Goal: Information Seeking & Learning: Check status

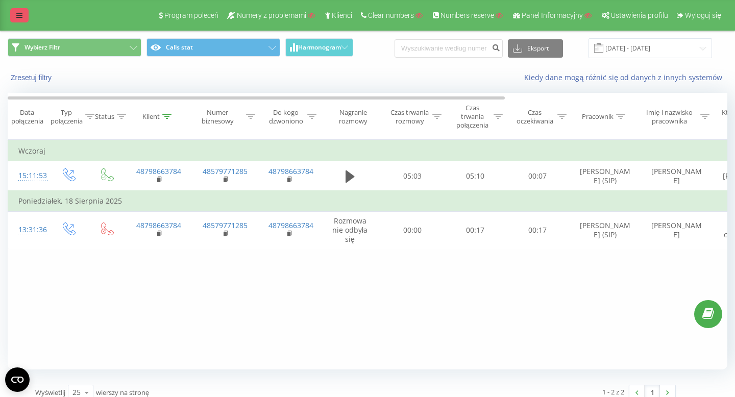
click at [19, 10] on link at bounding box center [19, 15] width 18 height 14
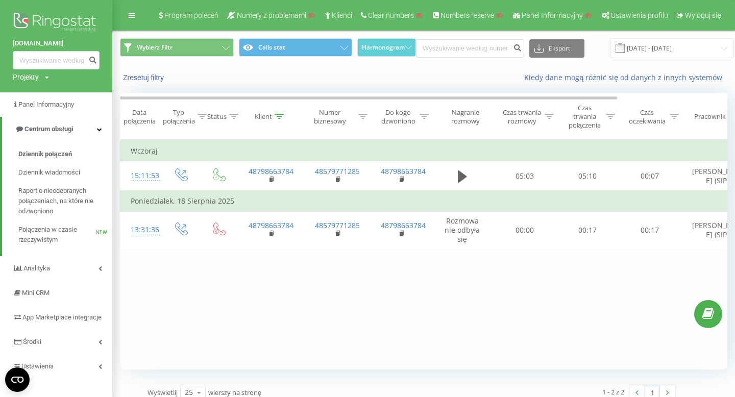
click at [34, 79] on div "Projekty" at bounding box center [26, 77] width 26 height 10
click at [45, 101] on div "Wyszukiwanie" at bounding box center [66, 92] width 107 height 21
click at [38, 91] on input "text" at bounding box center [41, 92] width 51 height 15
paste input "[DOMAIN_NAME]"
type input "[DOMAIN_NAME]"
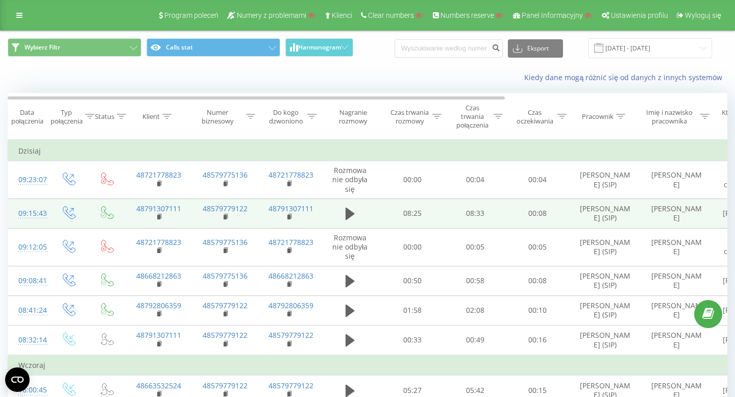
click at [36, 212] on div "09:15:43" at bounding box center [28, 214] width 20 height 20
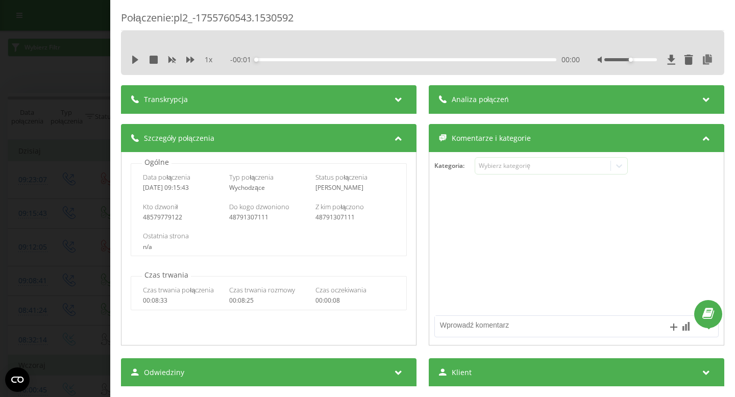
click at [55, 202] on div "Połączenie : pl2_-1755760543.1530592 1 x - 00:01 00:00 00:00 Transkrypcja Aby m…" at bounding box center [367, 198] width 735 height 397
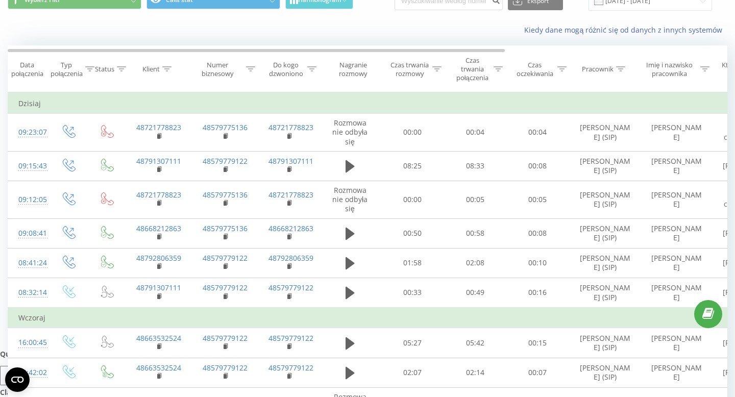
scroll to position [51, 0]
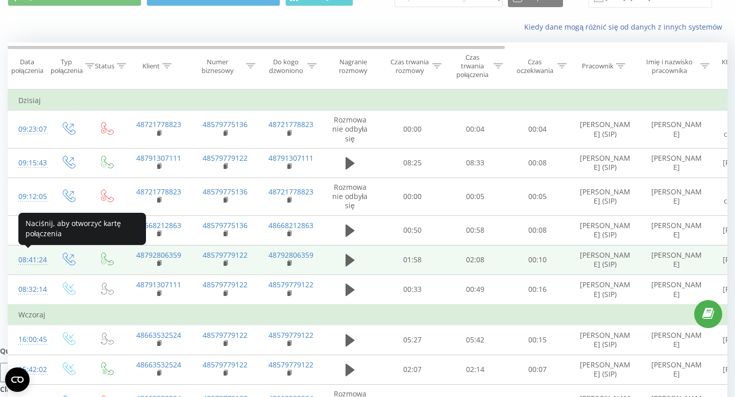
click at [34, 259] on div "08:41:24" at bounding box center [28, 260] width 20 height 20
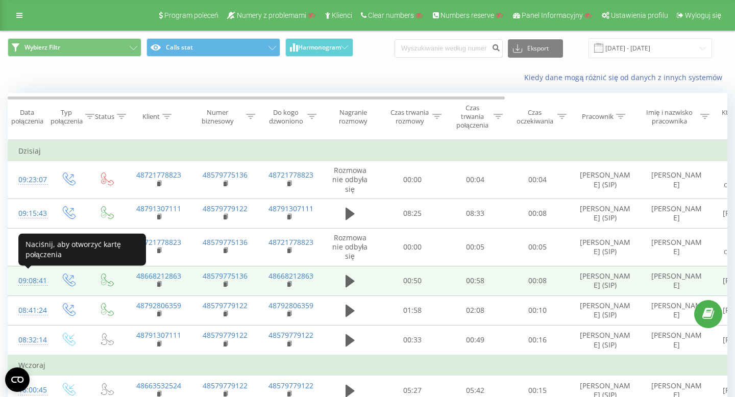
click at [28, 280] on div "09:08:41" at bounding box center [28, 281] width 20 height 20
